Goal: Task Accomplishment & Management: Use online tool/utility

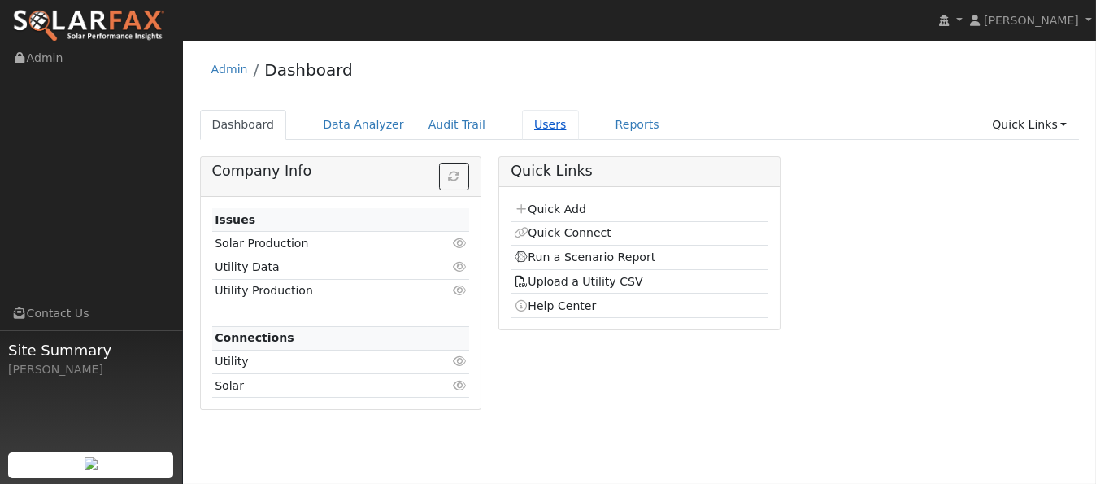
click at [522, 123] on link "Users" at bounding box center [550, 125] width 57 height 30
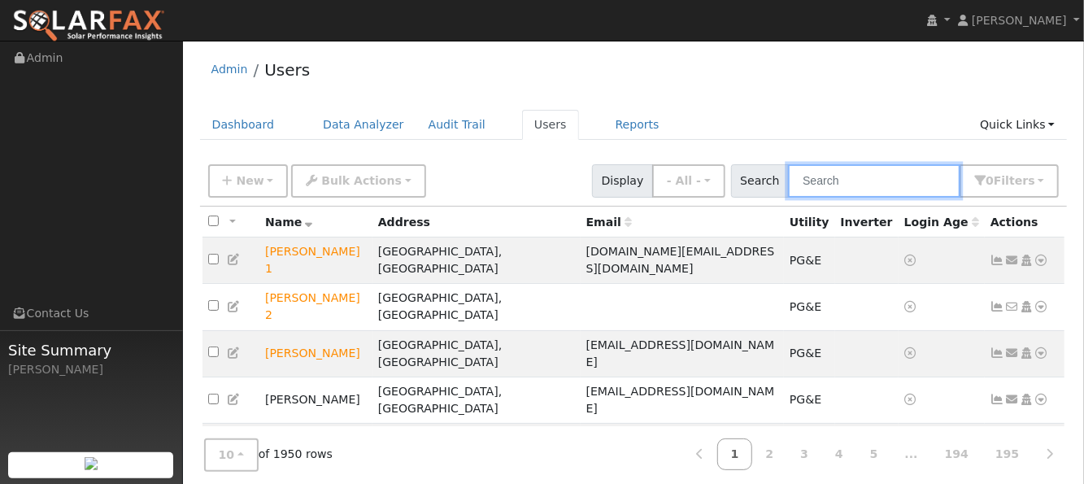
click at [847, 180] on input "text" at bounding box center [874, 180] width 172 height 33
paste input "[PERSON_NAME]"
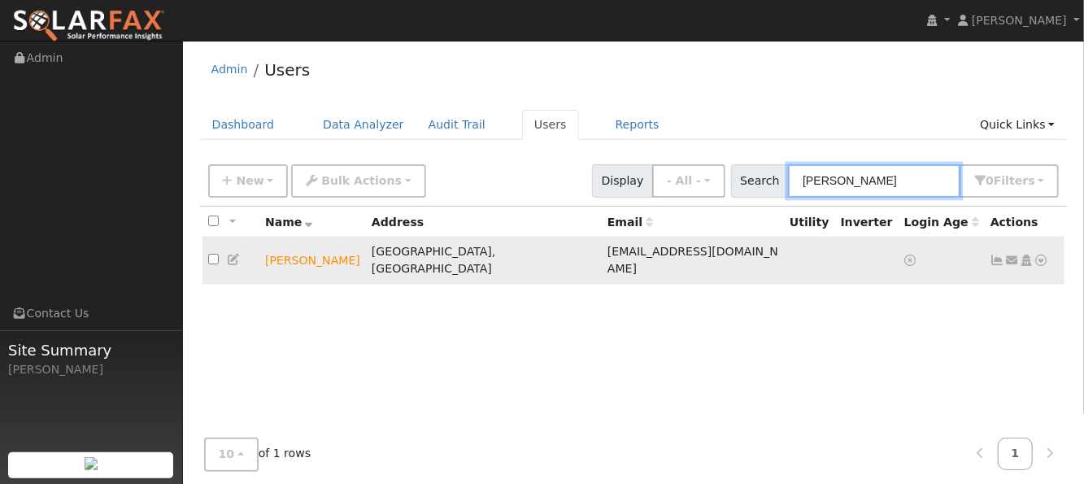
type input "[PERSON_NAME]"
click at [1041, 254] on icon at bounding box center [1041, 259] width 15 height 11
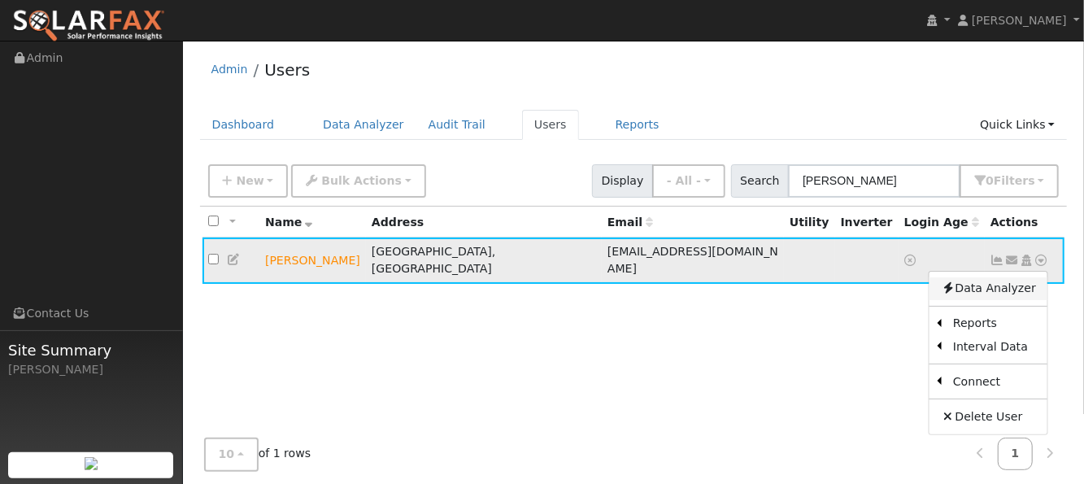
click at [1006, 280] on link "Data Analyzer" at bounding box center [988, 288] width 118 height 23
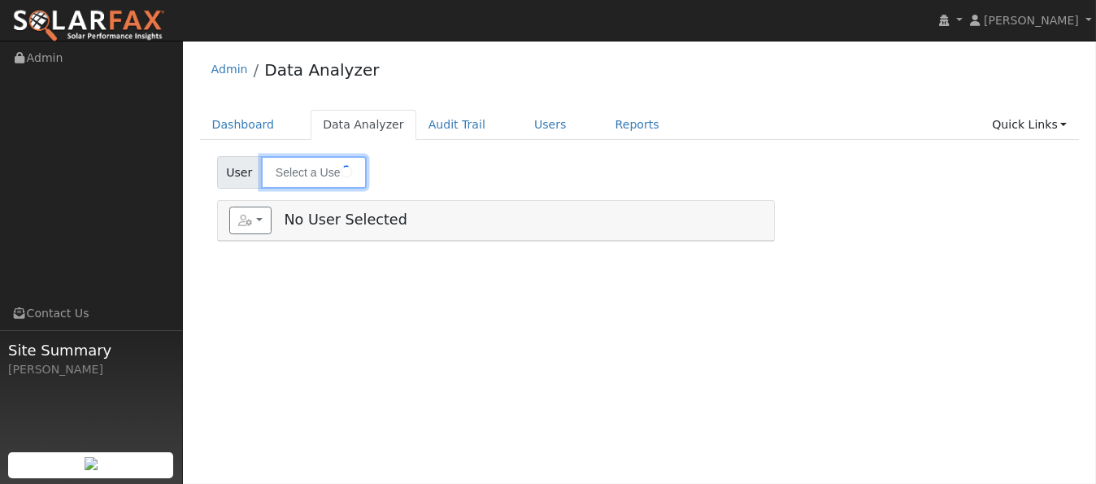
type input "[PERSON_NAME]"
